Goal: Ask a question

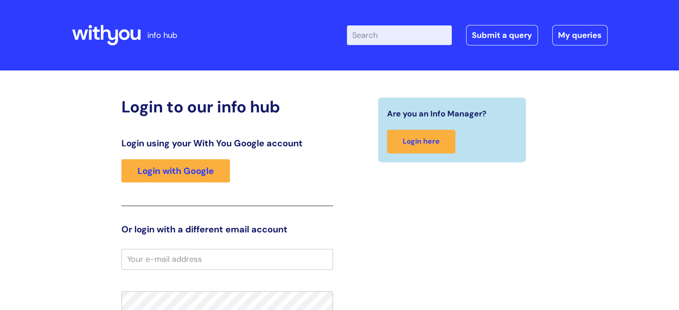
click at [394, 33] on input "Enter your search term here..." at bounding box center [399, 35] width 105 height 20
type input "CONCUR"
click button "Search" at bounding box center [0, 0] width 0 height 0
